Goal: Task Accomplishment & Management: Manage account settings

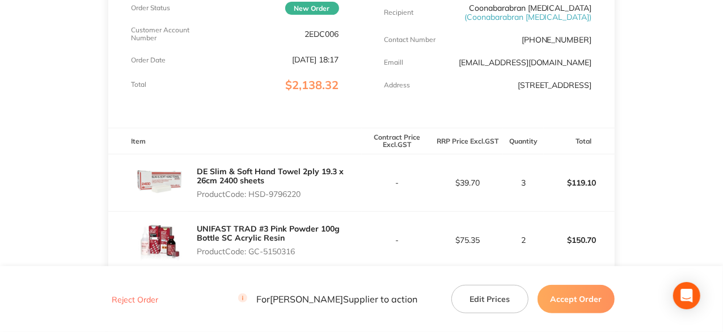
scroll to position [283, 0]
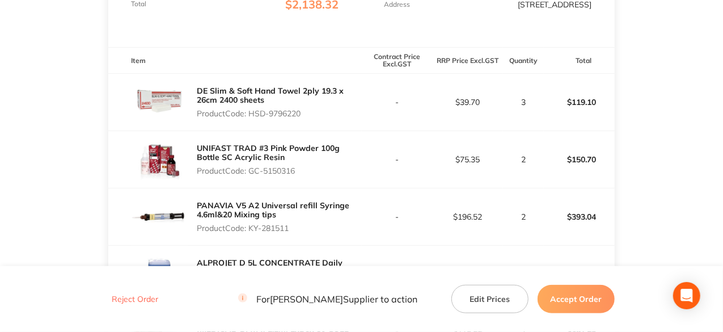
drag, startPoint x: 306, startPoint y: 122, endPoint x: 252, endPoint y: 132, distance: 54.8
click at [252, 130] on div "DE Slim & Soft Hand Towel 2ply 19.3 x 26cm 2400 sheets Product Code: HSD-9796220" at bounding box center [234, 102] width 253 height 57
copy p "HSD-9796220"
drag, startPoint x: 299, startPoint y: 180, endPoint x: 249, endPoint y: 184, distance: 49.5
click at [249, 180] on div "UNIFAST TRAD #3 Pink Powder 100g Bottle SC Acrylic Resin Product Code: GC-51503…" at bounding box center [279, 159] width 164 height 41
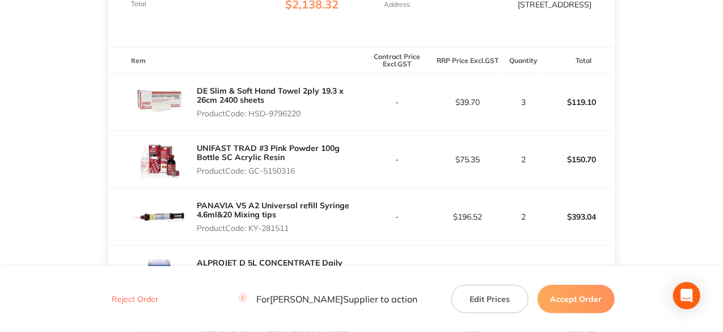
copy p "GC-5150316"
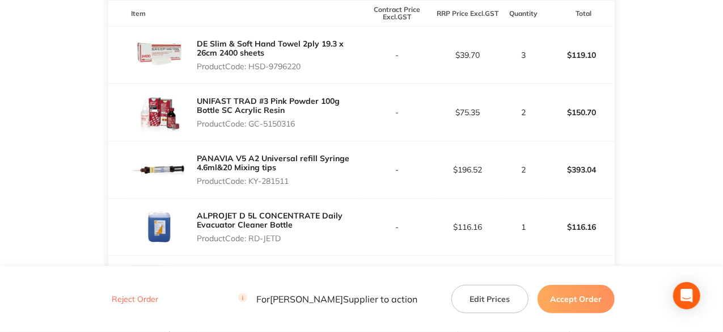
scroll to position [397, 0]
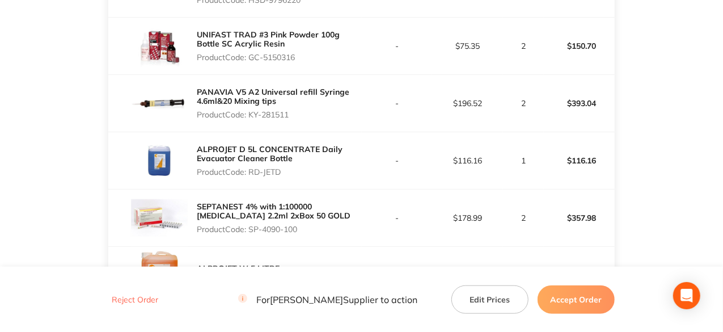
drag, startPoint x: 291, startPoint y: 123, endPoint x: 251, endPoint y: 120, distance: 40.4
click at [251, 119] on p "Product Code: KY-281511" at bounding box center [279, 114] width 164 height 9
copy p "KY-281511"
drag, startPoint x: 282, startPoint y: 182, endPoint x: 249, endPoint y: 182, distance: 32.9
click at [249, 176] on p "Product Code: RD-JETD" at bounding box center [279, 171] width 164 height 9
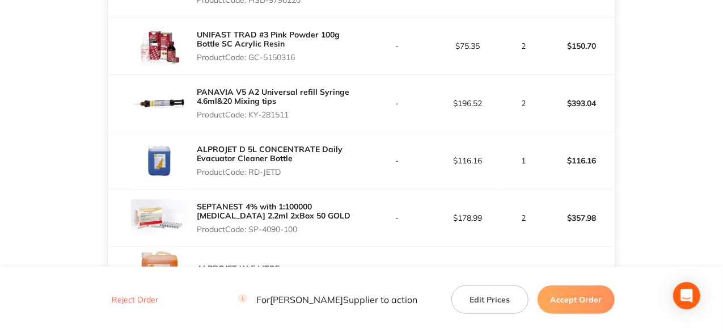
copy p "RD-JETD"
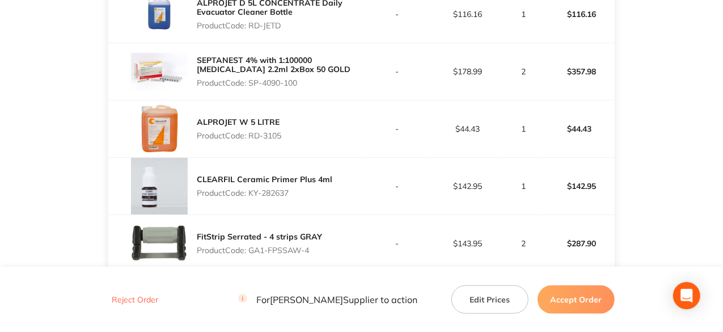
scroll to position [567, 0]
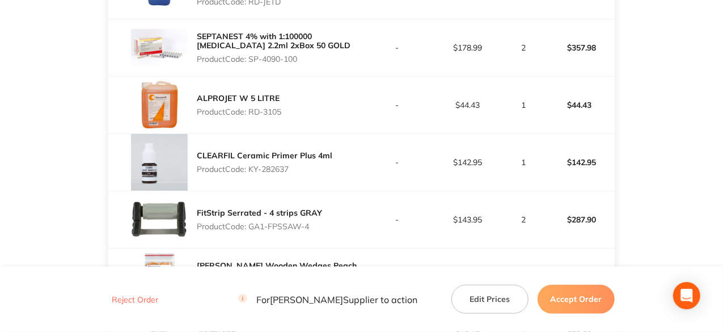
drag, startPoint x: 299, startPoint y: 63, endPoint x: 250, endPoint y: 67, distance: 48.9
click at [250, 63] on p "Product Code: SP-4090-100" at bounding box center [279, 58] width 164 height 9
copy p "SP-4090-100"
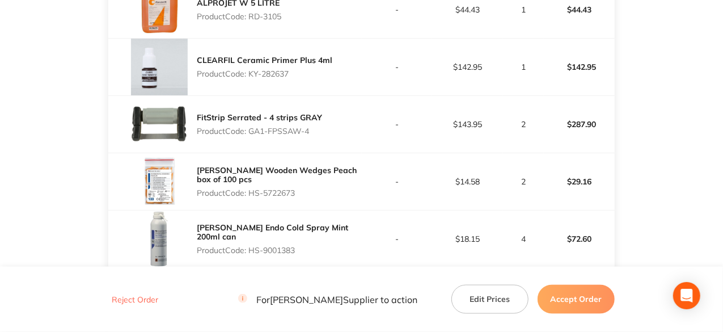
scroll to position [680, 0]
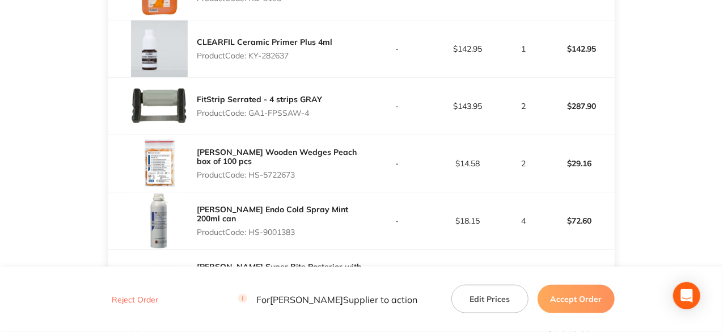
drag, startPoint x: 291, startPoint y: 62, endPoint x: 251, endPoint y: 61, distance: 40.3
click at [251, 60] on p "Product Code: KY-282637" at bounding box center [264, 55] width 135 height 9
copy p "KY-282637"
drag, startPoint x: 312, startPoint y: 120, endPoint x: 251, endPoint y: 118, distance: 61.3
click at [251, 117] on p "Product Code: GA1-FPSSAW-4" at bounding box center [259, 112] width 125 height 9
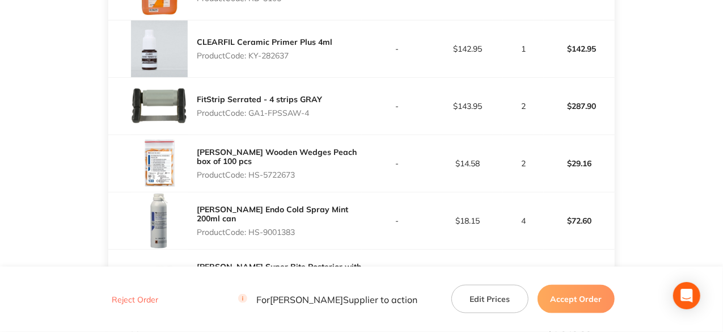
copy p "GA1-FPSSAW-4"
drag, startPoint x: 295, startPoint y: 181, endPoint x: 253, endPoint y: 179, distance: 42.6
click at [253, 179] on p "Product Code: HS-5722673" at bounding box center [279, 174] width 164 height 9
copy p "HS-5722673"
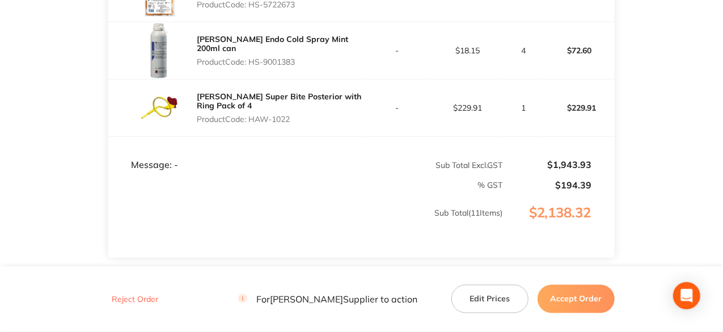
drag, startPoint x: 299, startPoint y: 68, endPoint x: 252, endPoint y: 71, distance: 47.7
click at [252, 66] on p "Product Code: HS-9001383" at bounding box center [279, 61] width 164 height 9
copy p "HS-9001383"
drag, startPoint x: 293, startPoint y: 126, endPoint x: 249, endPoint y: 132, distance: 43.5
click at [249, 128] on div "HAWE Super Bite Posterior with Ring Pack of 4 Product Code: HAW-1022" at bounding box center [279, 107] width 164 height 41
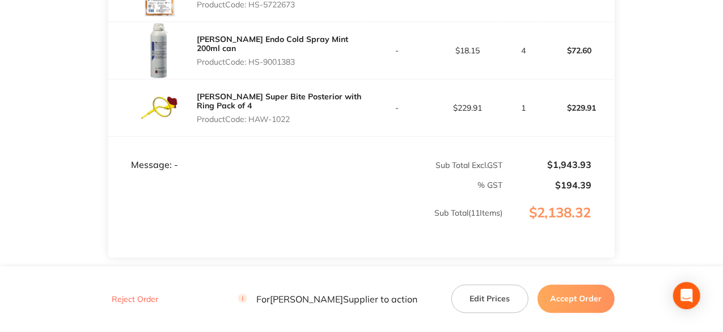
copy p "HAW-1022"
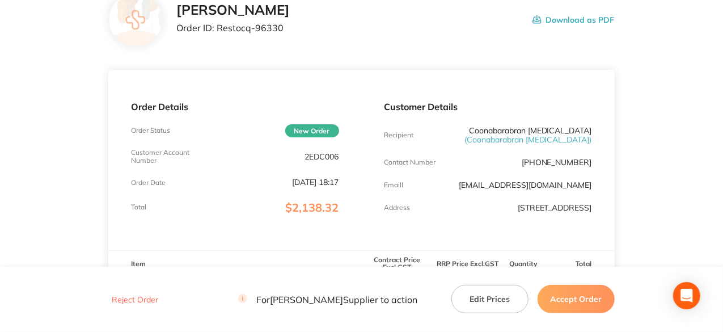
scroll to position [0, 0]
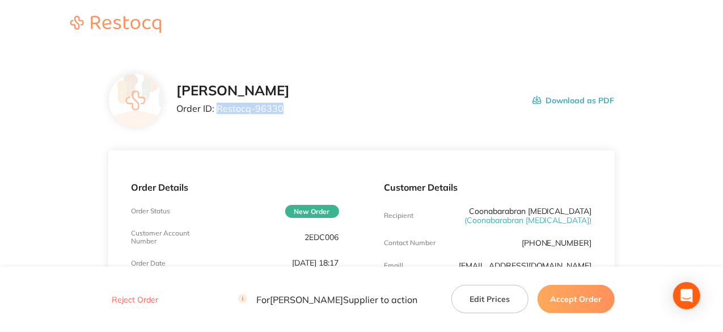
drag, startPoint x: 280, startPoint y: 107, endPoint x: 219, endPoint y: 105, distance: 61.3
click at [219, 105] on p "Order ID: Restocq- 96330" at bounding box center [232, 108] width 113 height 10
click at [576, 303] on button "Accept Order" at bounding box center [575, 299] width 77 height 28
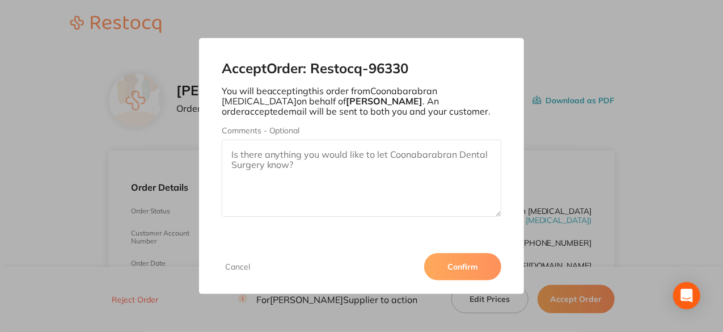
click at [456, 267] on button "Confirm" at bounding box center [462, 266] width 77 height 27
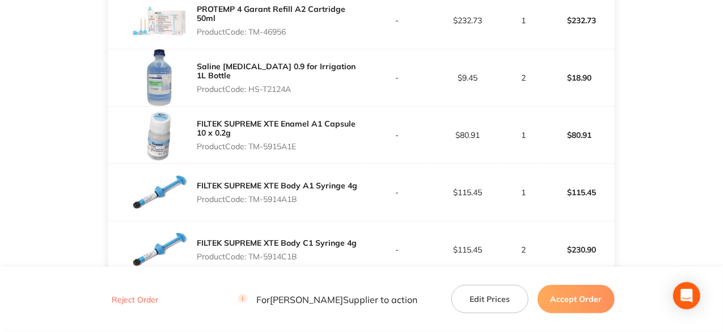
scroll to position [397, 0]
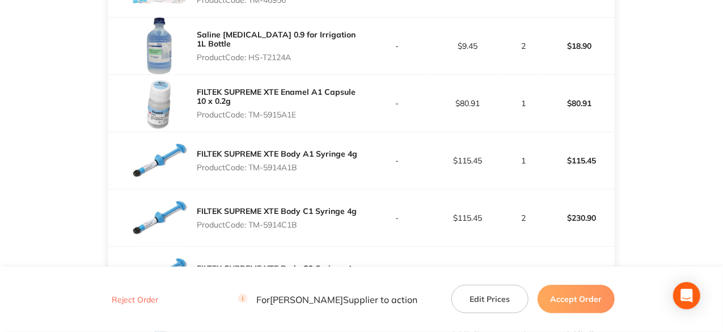
drag, startPoint x: 274, startPoint y: 60, endPoint x: 249, endPoint y: 65, distance: 25.4
click at [249, 62] on p "Product Code: HS-T2124A" at bounding box center [279, 57] width 164 height 9
drag, startPoint x: 299, startPoint y: 122, endPoint x: 252, endPoint y: 133, distance: 48.3
click at [252, 132] on div "FILTEK SUPREME XTE Enamel A1 Capsule 10 x 0.2g Product Code: TM-5915A1E" at bounding box center [234, 103] width 253 height 57
copy p "TM-5915A1E"
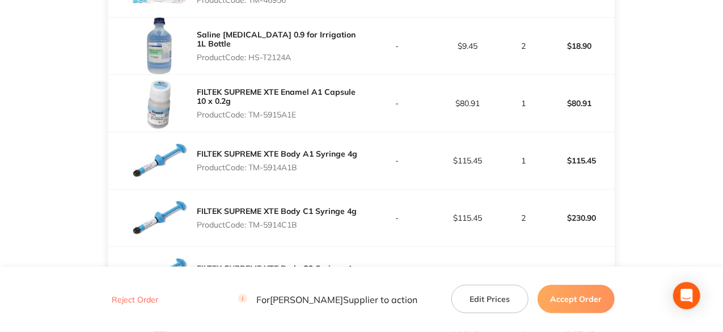
scroll to position [454, 0]
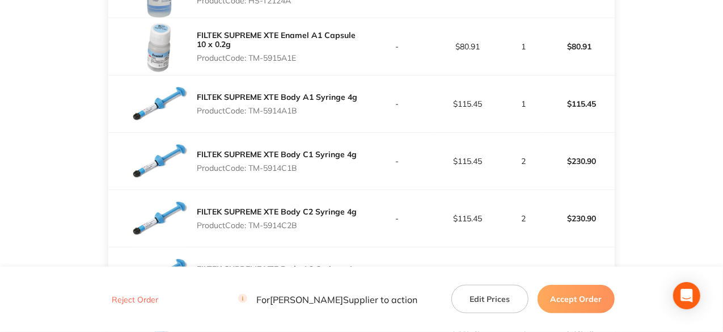
drag, startPoint x: 299, startPoint y: 121, endPoint x: 249, endPoint y: 121, distance: 49.3
click at [249, 115] on p "Product Code: TM-5914A1B" at bounding box center [277, 110] width 160 height 9
copy p "TM-5914A1B"
drag, startPoint x: 300, startPoint y: 175, endPoint x: 251, endPoint y: 172, distance: 50.0
click at [251, 172] on p "Product Code: TM-5914C1B" at bounding box center [277, 167] width 160 height 9
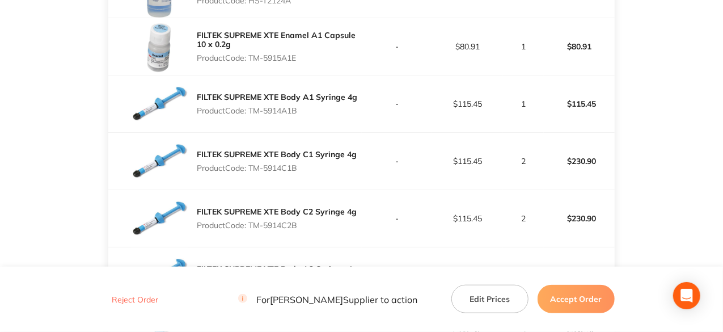
copy p "TM-5914C1B"
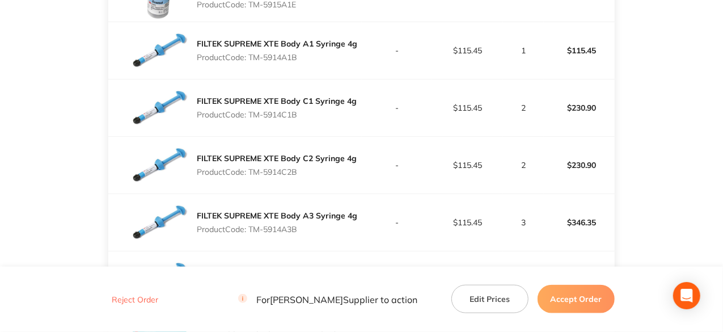
scroll to position [567, 0]
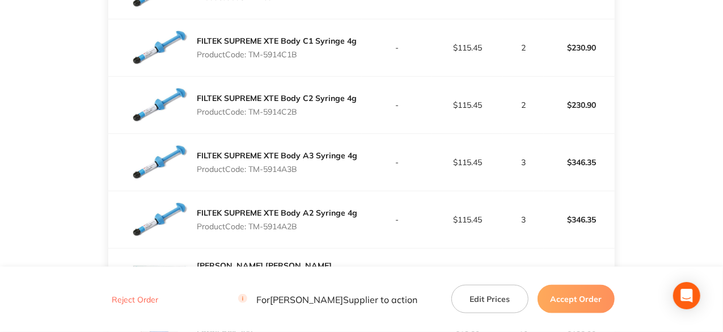
drag, startPoint x: 299, startPoint y: 116, endPoint x: 252, endPoint y: 123, distance: 47.5
click at [252, 116] on p "Product Code: TM-5914C2B" at bounding box center [277, 111] width 160 height 9
copy p "TM-5914C2B"
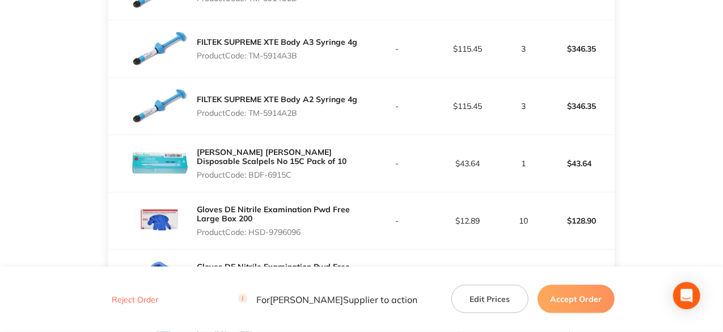
drag, startPoint x: 300, startPoint y: 63, endPoint x: 252, endPoint y: 61, distance: 48.2
click at [252, 60] on p "Product Code: TM-5914A3B" at bounding box center [277, 55] width 160 height 9
copy p "TM-5914A3B"
drag, startPoint x: 299, startPoint y: 122, endPoint x: 252, endPoint y: 117, distance: 47.3
click at [252, 117] on p "Product Code: TM-5914A2B" at bounding box center [277, 112] width 160 height 9
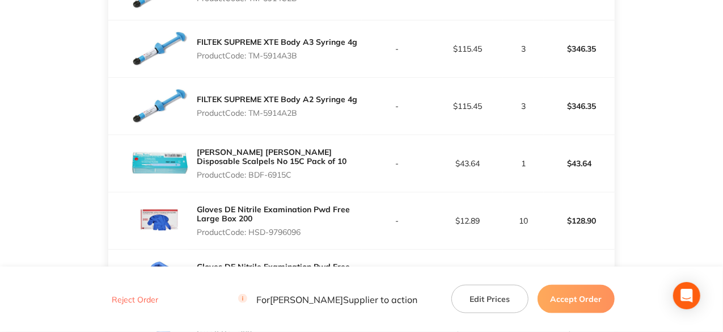
copy p "TM-5914A2B"
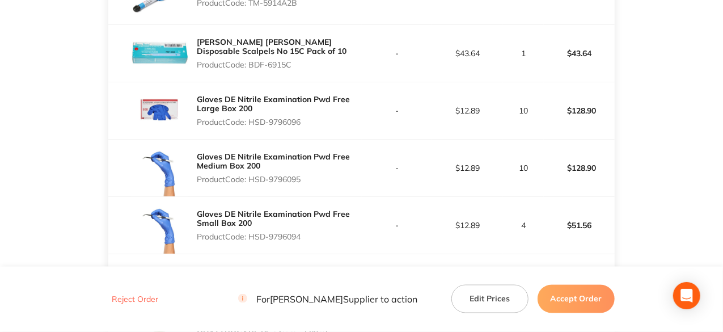
scroll to position [794, 0]
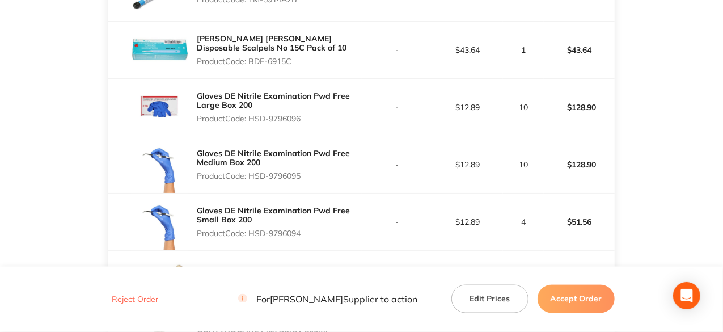
drag, startPoint x: 295, startPoint y: 67, endPoint x: 252, endPoint y: 66, distance: 43.1
click at [252, 66] on p "Product Code: BDF-6915C" at bounding box center [279, 61] width 164 height 9
copy p "BDF-6915C"
drag, startPoint x: 304, startPoint y: 122, endPoint x: 251, endPoint y: 138, distance: 55.6
click at [251, 135] on div "Gloves DE Nitrile Examination Pwd Free Large Box 200 Product Code: HSD-9796096" at bounding box center [234, 107] width 253 height 57
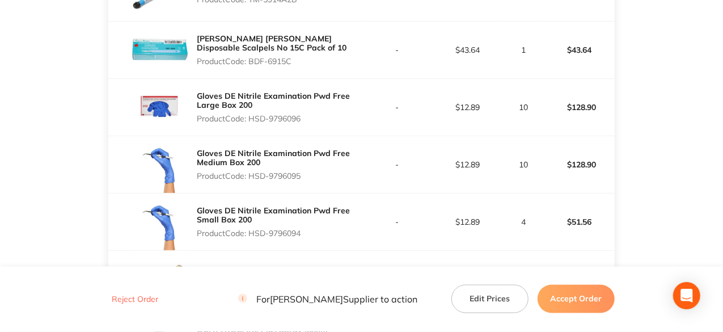
copy p "HSD-9796096"
drag, startPoint x: 303, startPoint y: 185, endPoint x: 251, endPoint y: 173, distance: 54.1
click at [251, 173] on div "Gloves DE Nitrile Examination Pwd Free Medium Box 200 Product Code: HSD-9796095" at bounding box center [279, 164] width 164 height 41
copy p "HSD-9796095"
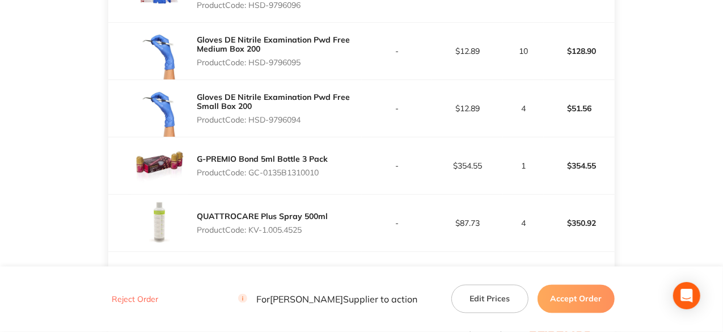
scroll to position [964, 0]
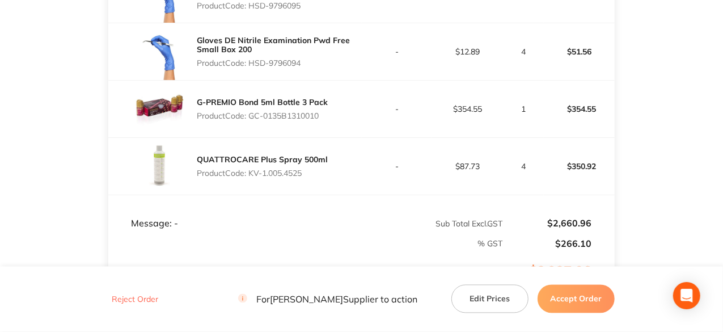
drag, startPoint x: 304, startPoint y: 69, endPoint x: 252, endPoint y: 75, distance: 52.0
click at [252, 72] on div "Gloves DE Nitrile Examination Pwd Free Small Box 200 Product Code: HSD-9796094" at bounding box center [279, 51] width 164 height 41
copy p "HSD-9796094"
drag, startPoint x: 323, startPoint y: 121, endPoint x: 251, endPoint y: 123, distance: 72.0
click at [251, 120] on p "Product Code: GC-0135B1310010" at bounding box center [262, 115] width 131 height 9
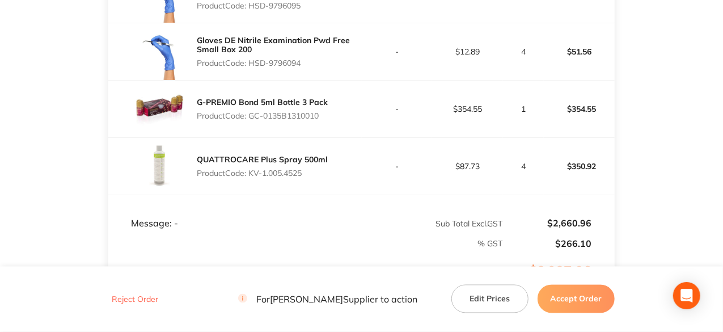
drag, startPoint x: 305, startPoint y: 181, endPoint x: 252, endPoint y: 186, distance: 53.5
click at [252, 182] on div "QUATTROCARE Plus Spray 500ml Product Code: KV-1.005.4525" at bounding box center [262, 166] width 131 height 32
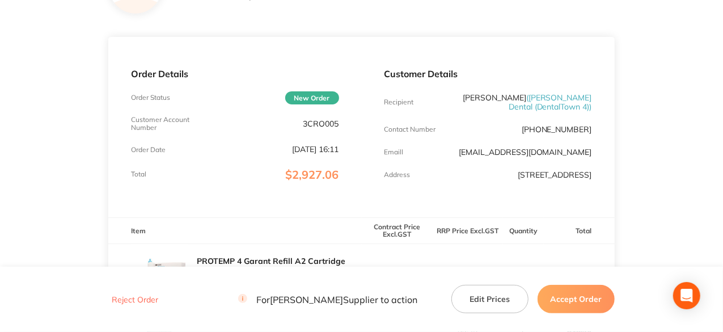
scroll to position [57, 0]
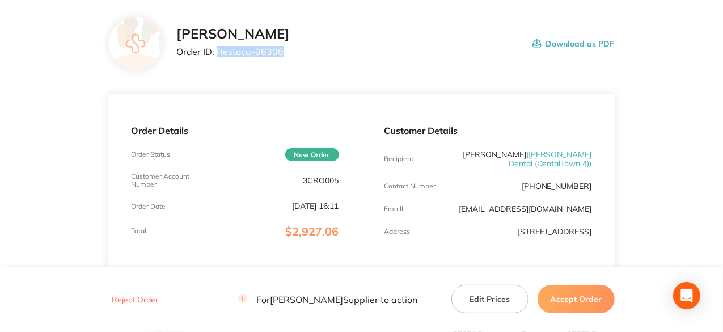
drag, startPoint x: 283, startPoint y: 52, endPoint x: 219, endPoint y: 57, distance: 64.3
click at [219, 57] on div "Henry Schein Halas Order ID: Restocq- 96308" at bounding box center [232, 43] width 113 height 35
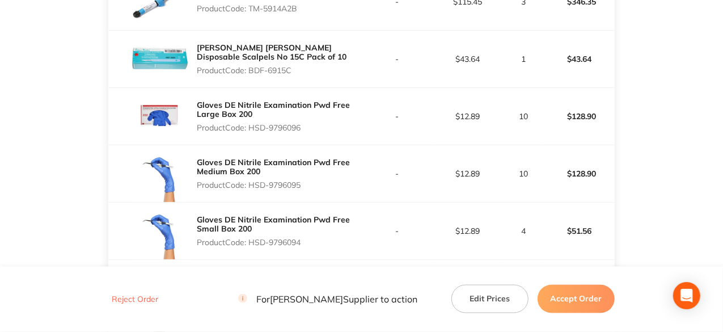
scroll to position [850, 0]
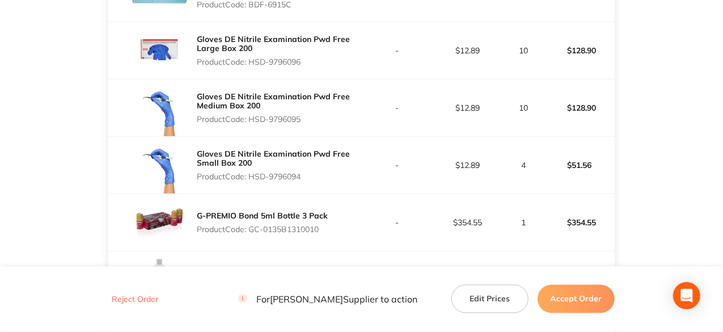
click at [386, 67] on td "-" at bounding box center [397, 50] width 71 height 57
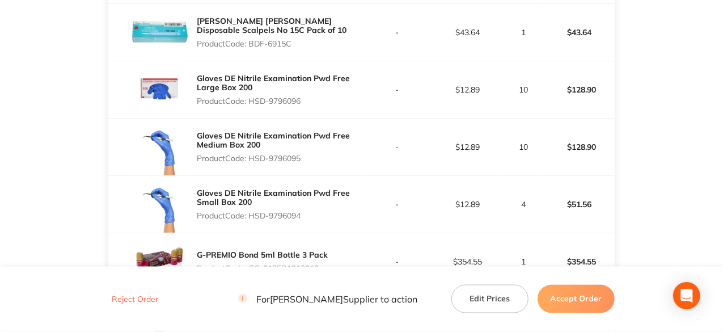
scroll to position [794, 0]
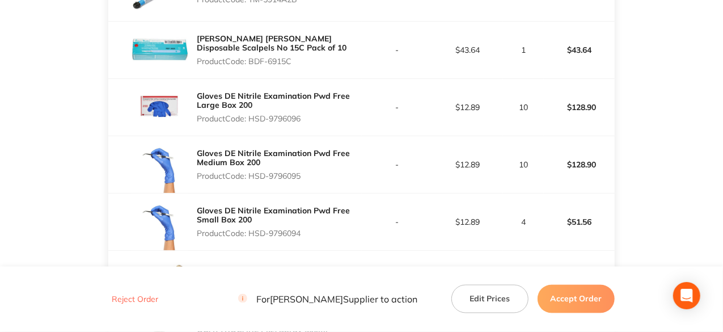
click at [592, 303] on button "Accept Order" at bounding box center [575, 299] width 77 height 28
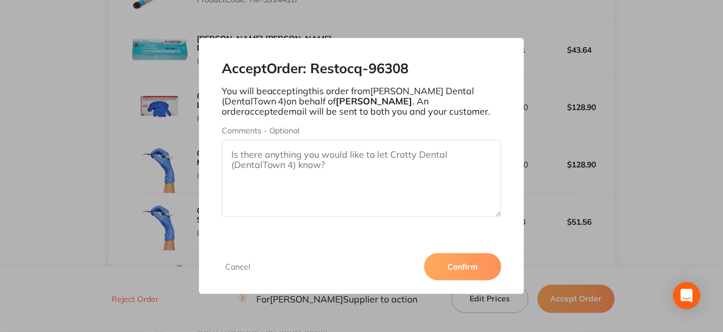
click at [478, 270] on button "Confirm" at bounding box center [462, 266] width 77 height 27
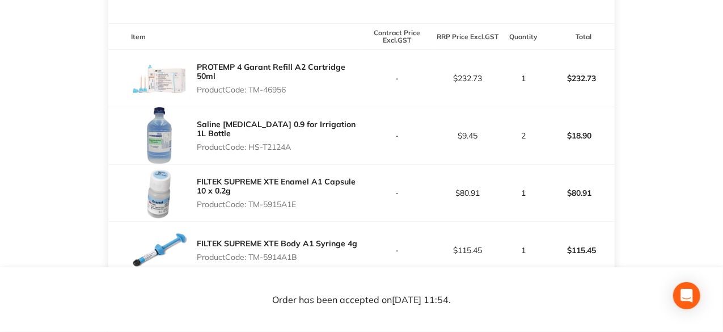
scroll to position [113, 0]
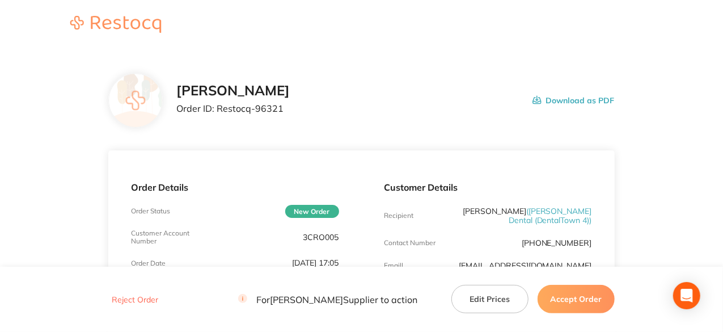
click at [576, 301] on button "Accept Order" at bounding box center [575, 299] width 77 height 28
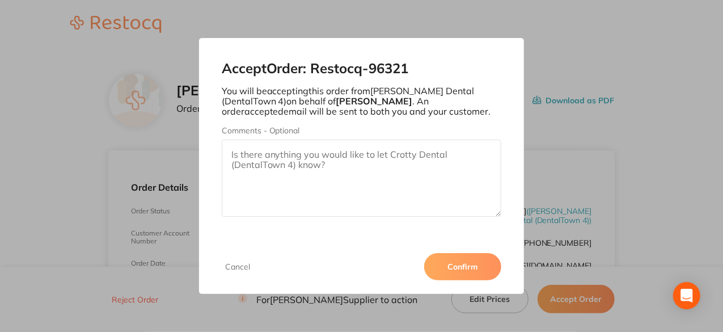
click at [478, 270] on button "Confirm" at bounding box center [462, 266] width 77 height 27
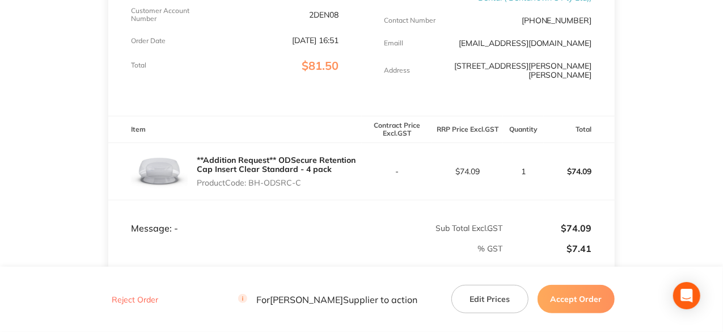
scroll to position [227, 0]
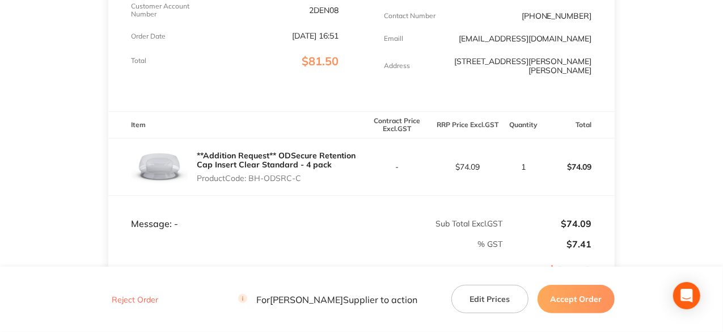
click at [573, 299] on button "Accept Order" at bounding box center [575, 299] width 77 height 28
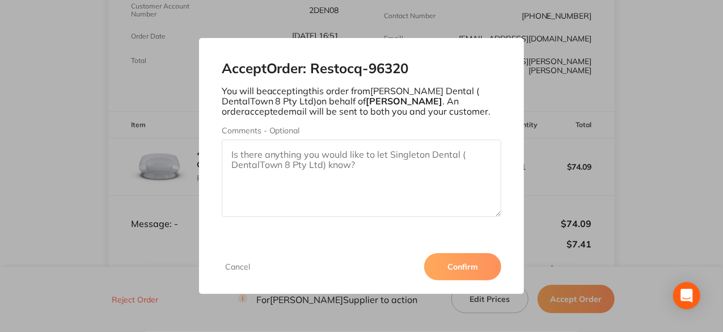
click at [458, 268] on button "Confirm" at bounding box center [462, 266] width 77 height 27
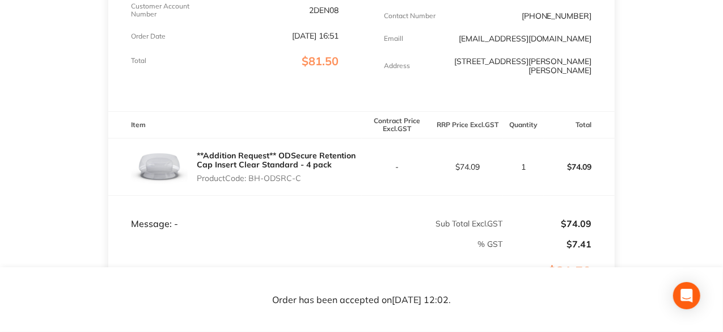
scroll to position [0, 0]
